Goal: Navigation & Orientation: Find specific page/section

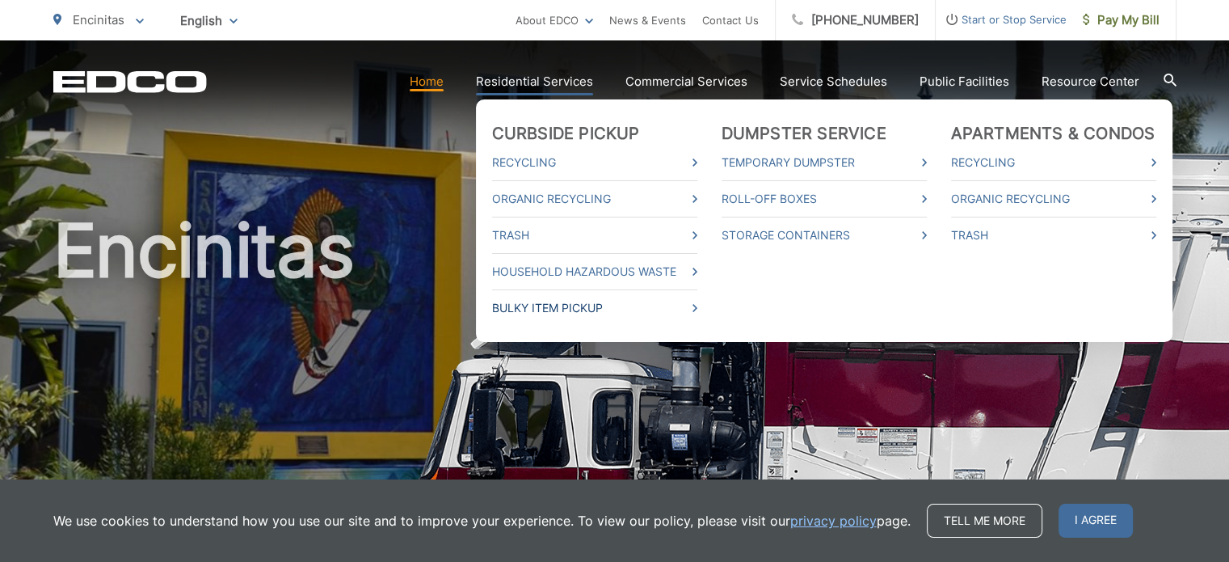
click at [604, 309] on link "Bulky Item Pickup" at bounding box center [594, 307] width 205 height 19
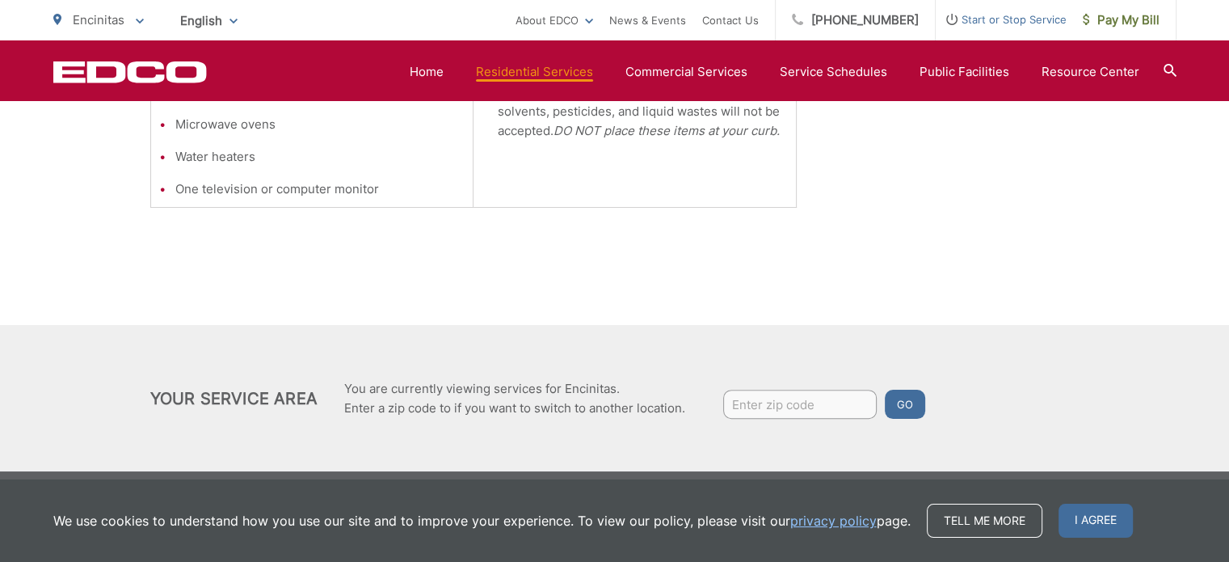
scroll to position [688, 0]
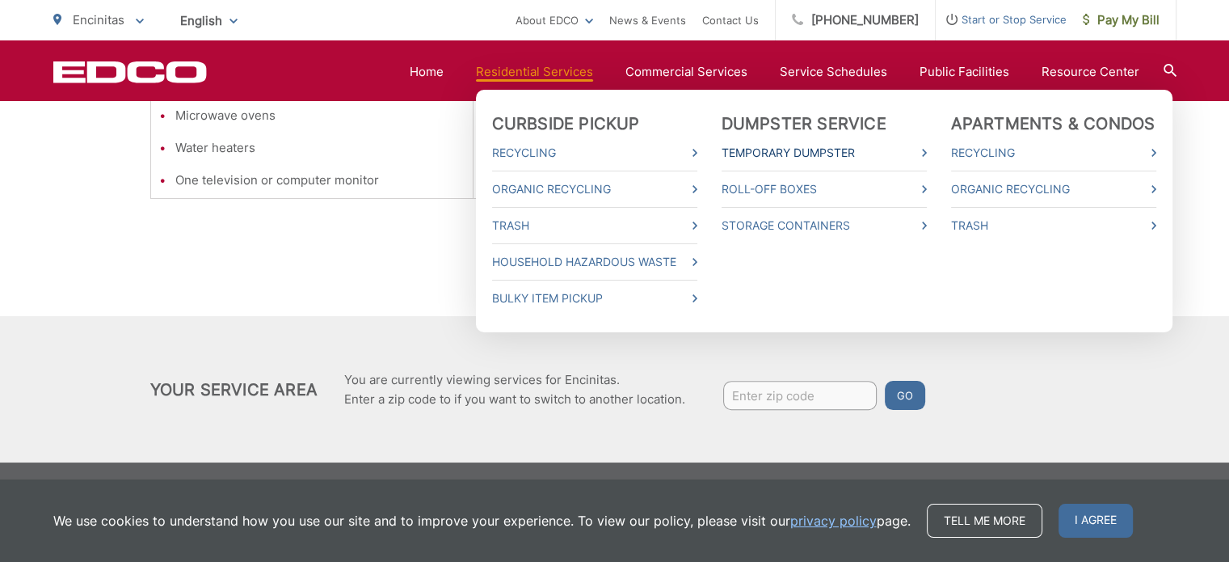
click at [789, 153] on link "Temporary Dumpster" at bounding box center [824, 152] width 205 height 19
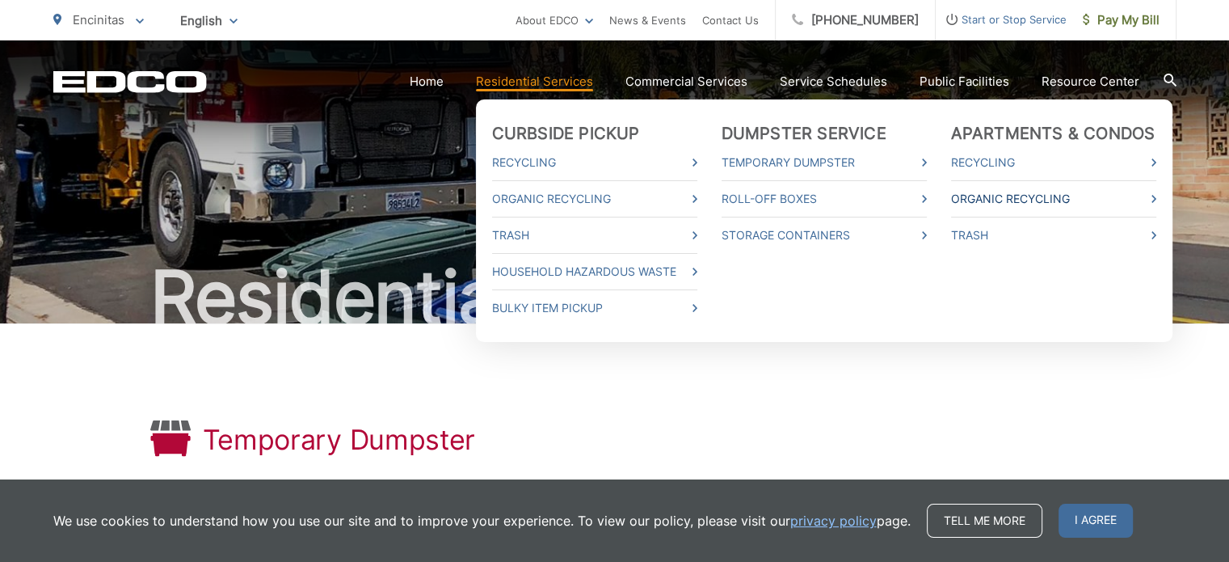
click at [1004, 189] on link "Organic Recycling" at bounding box center [1053, 198] width 205 height 19
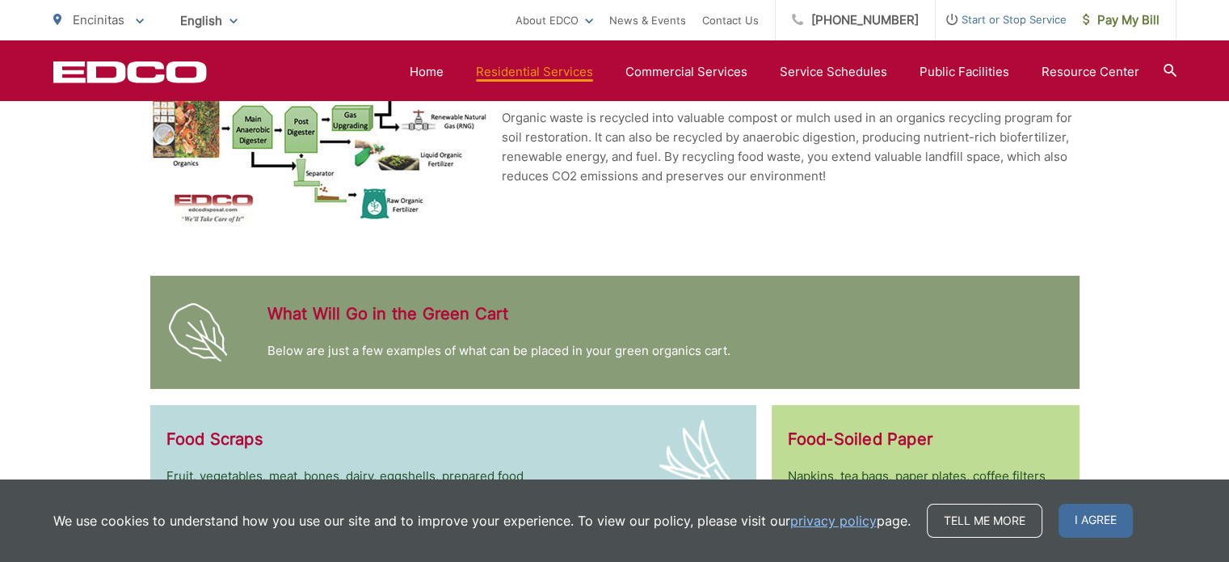
scroll to position [2126, 0]
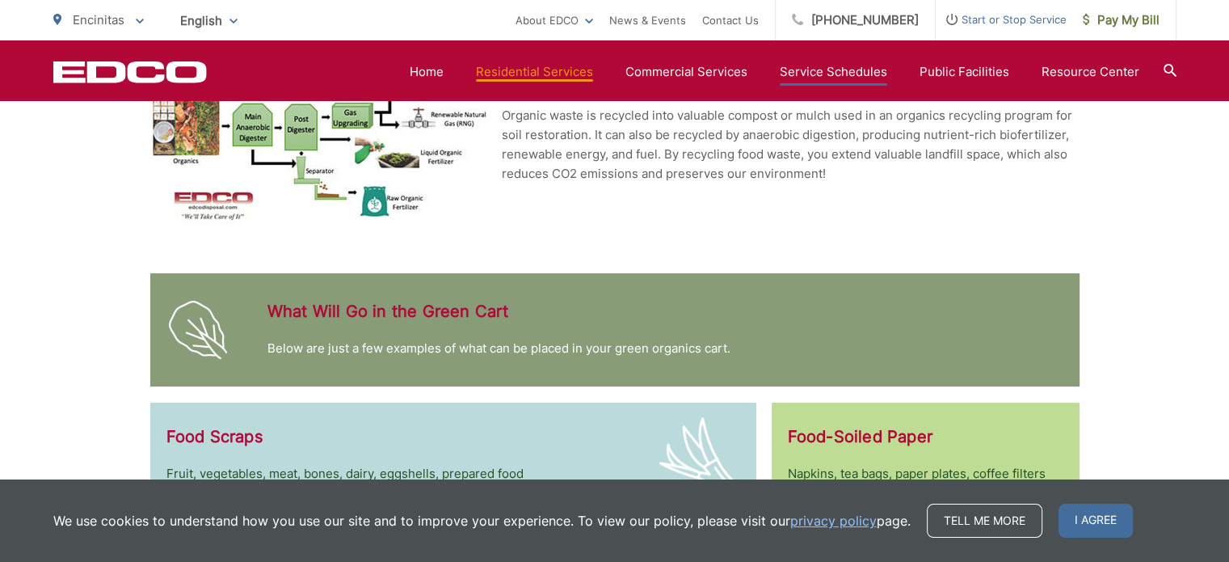
click at [818, 70] on link "Service Schedules" at bounding box center [833, 71] width 107 height 19
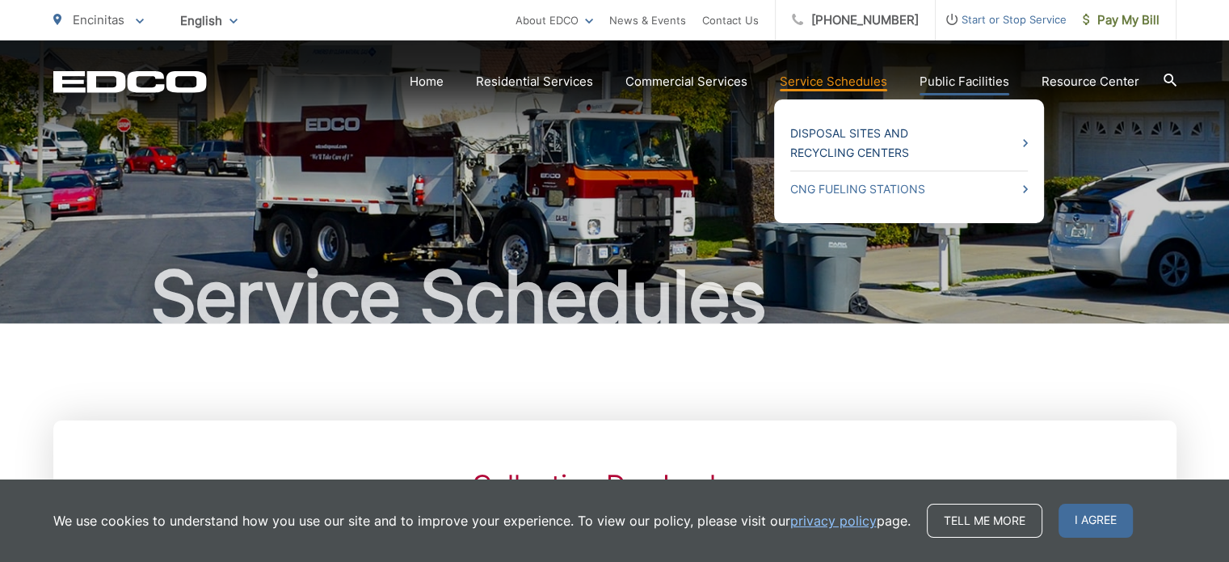
click at [969, 144] on link "Disposal Sites and Recycling Centers" at bounding box center [909, 143] width 238 height 39
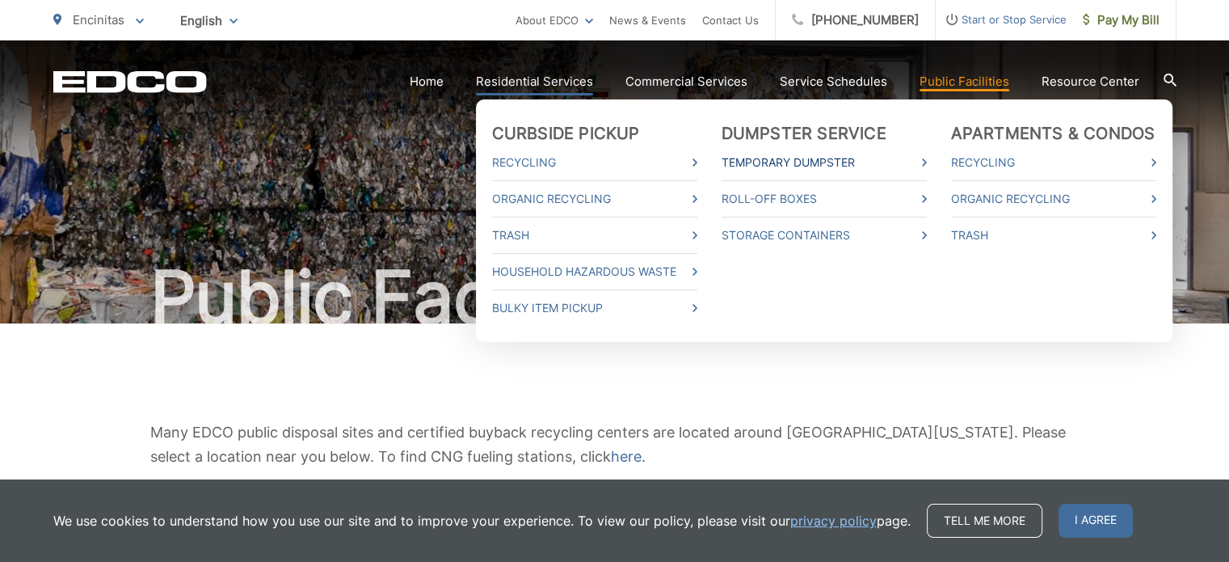
click at [754, 167] on link "Temporary Dumpster" at bounding box center [824, 162] width 205 height 19
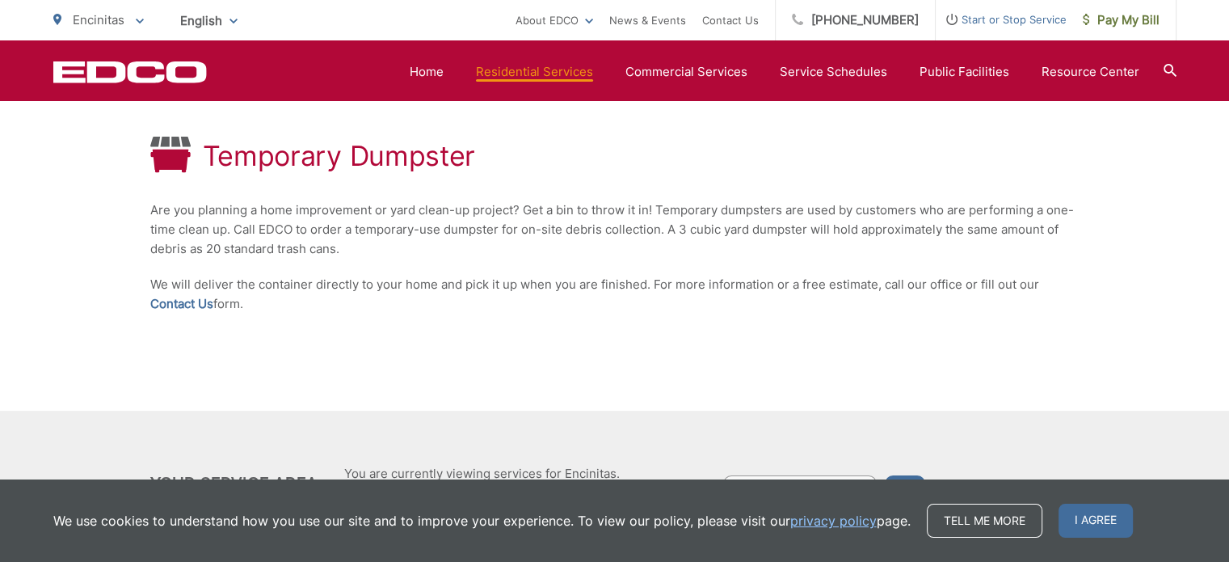
scroll to position [300, 0]
